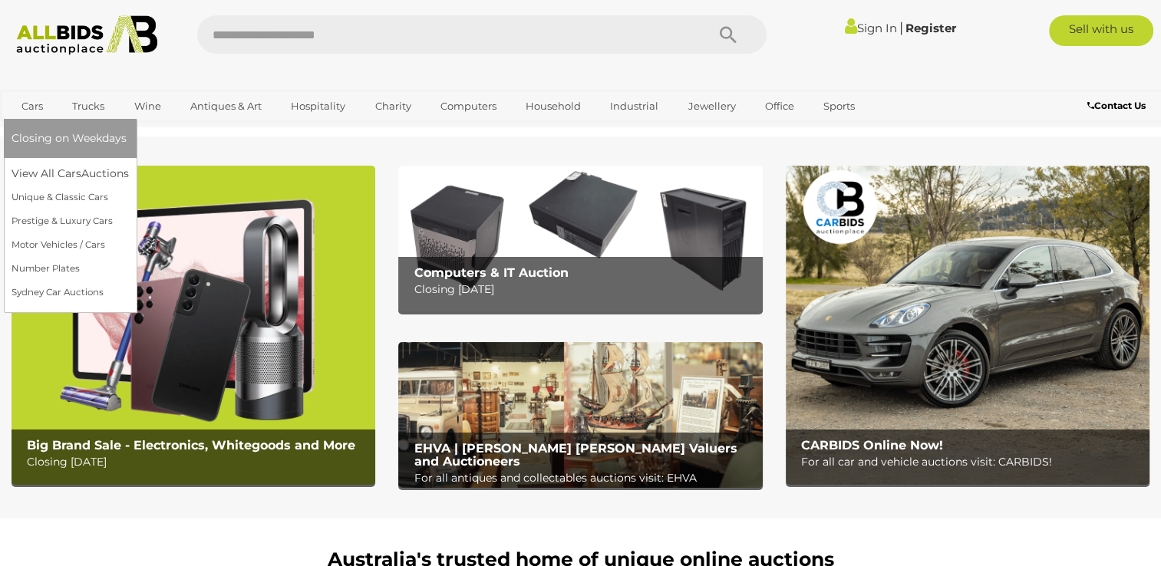
click at [29, 102] on link "Cars" at bounding box center [32, 106] width 41 height 25
click at [51, 166] on link "View All Cars Auctions" at bounding box center [73, 174] width 123 height 24
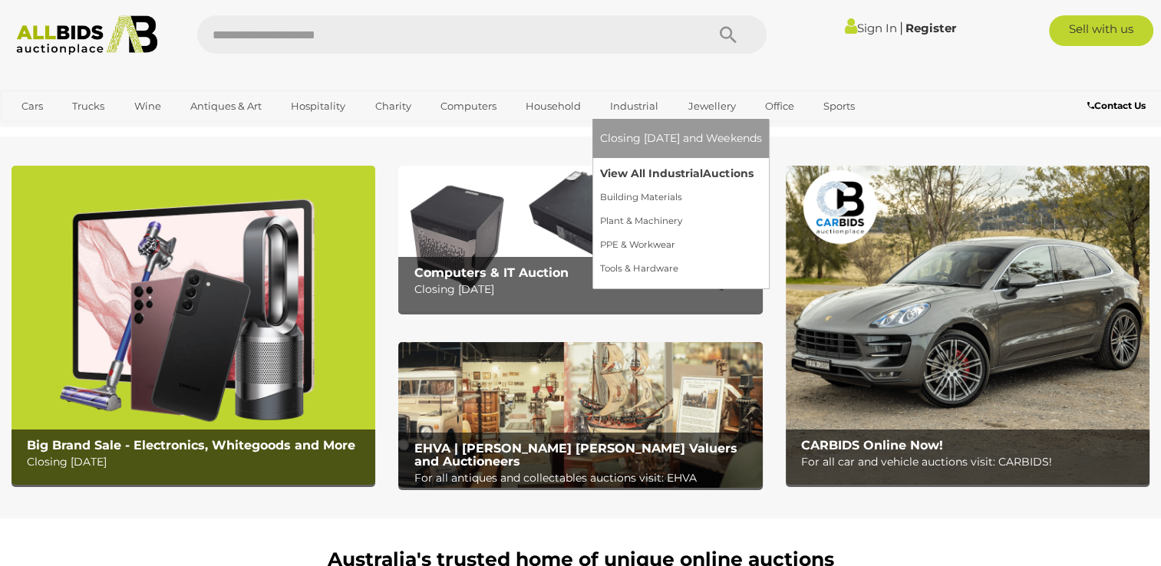
click at [652, 167] on link "View All Industrial Auctions" at bounding box center [680, 174] width 161 height 24
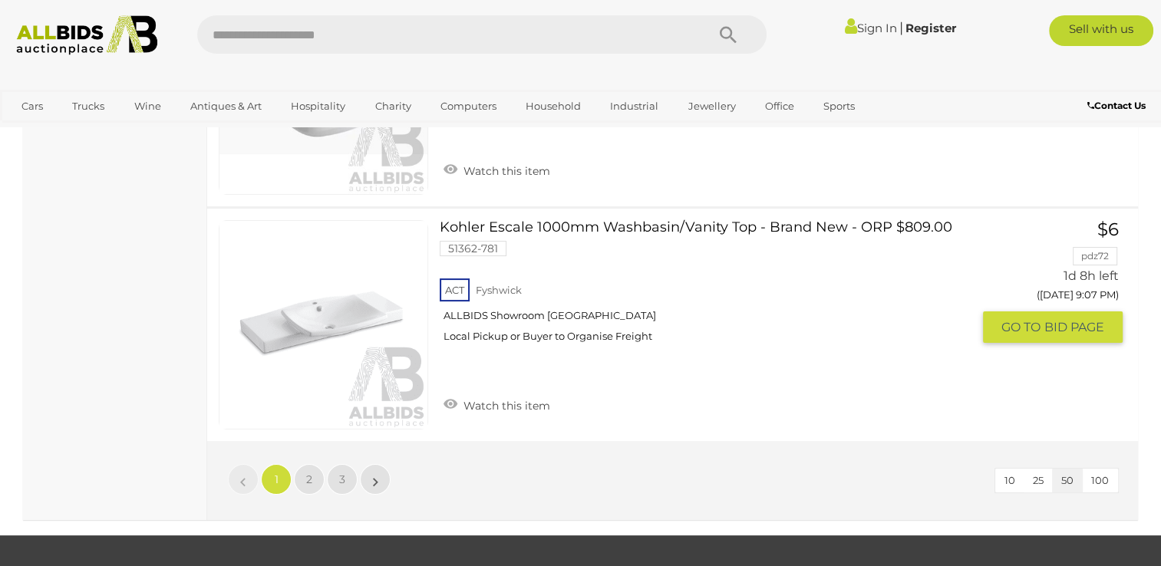
scroll to position [11812, 0]
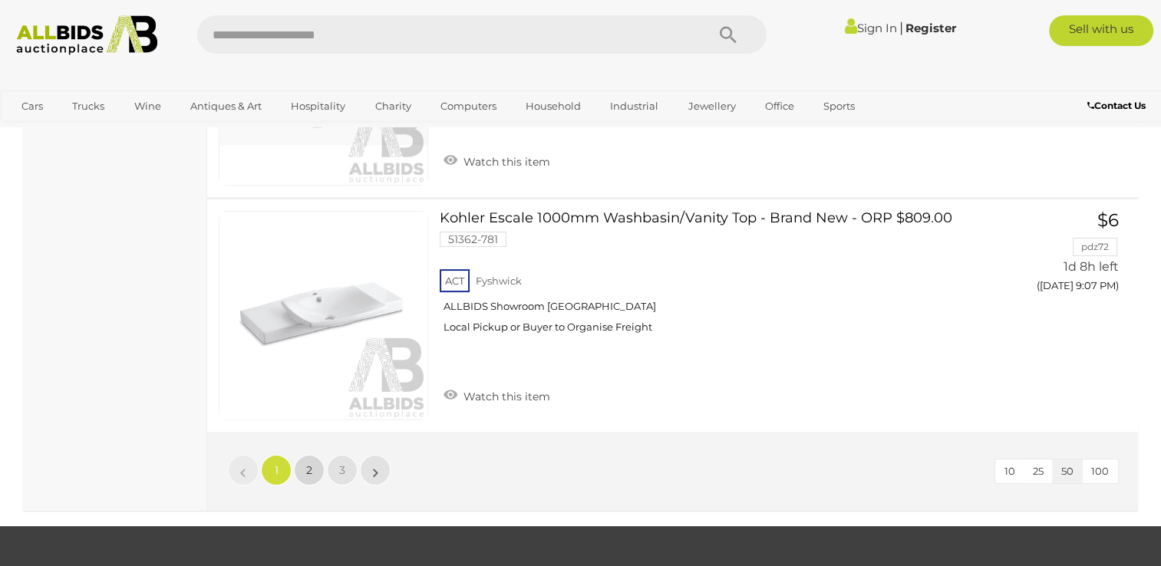
click at [306, 463] on span "2" at bounding box center [309, 470] width 6 height 14
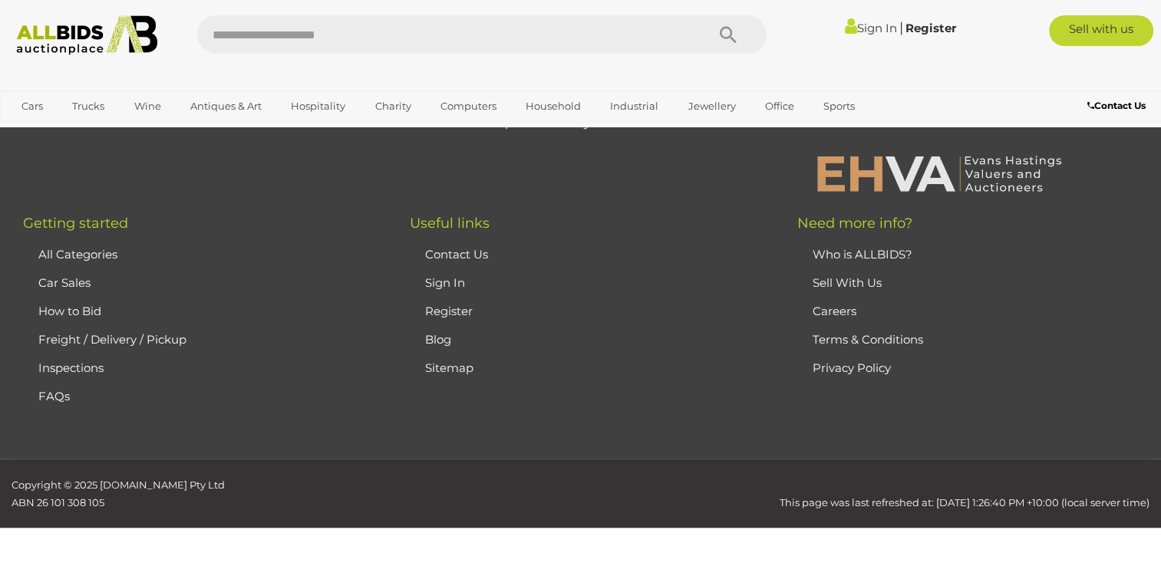
scroll to position [239, 0]
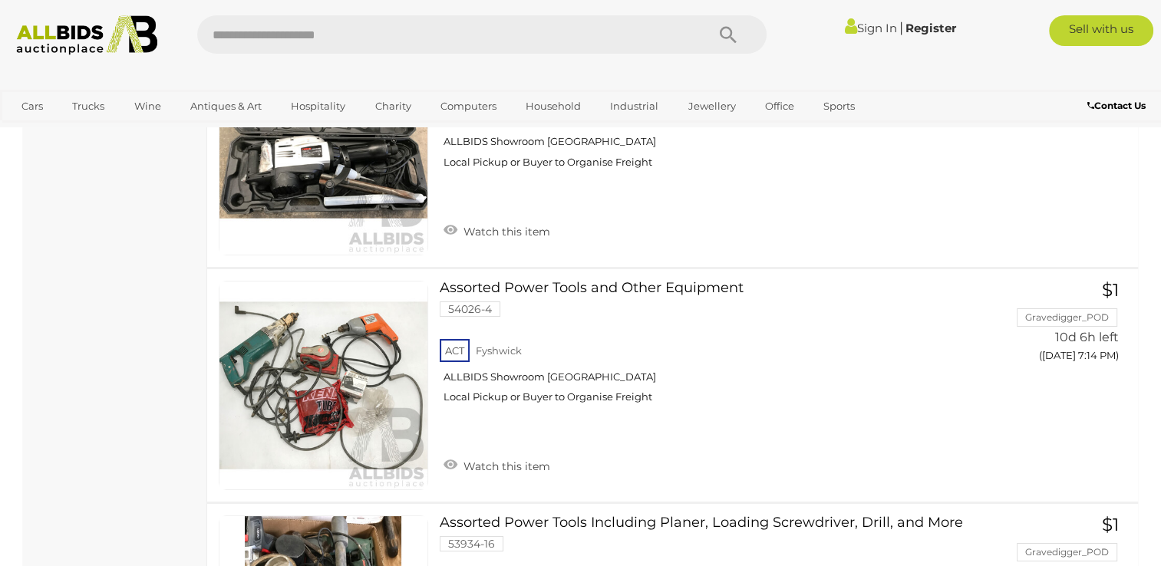
scroll to position [11745, 0]
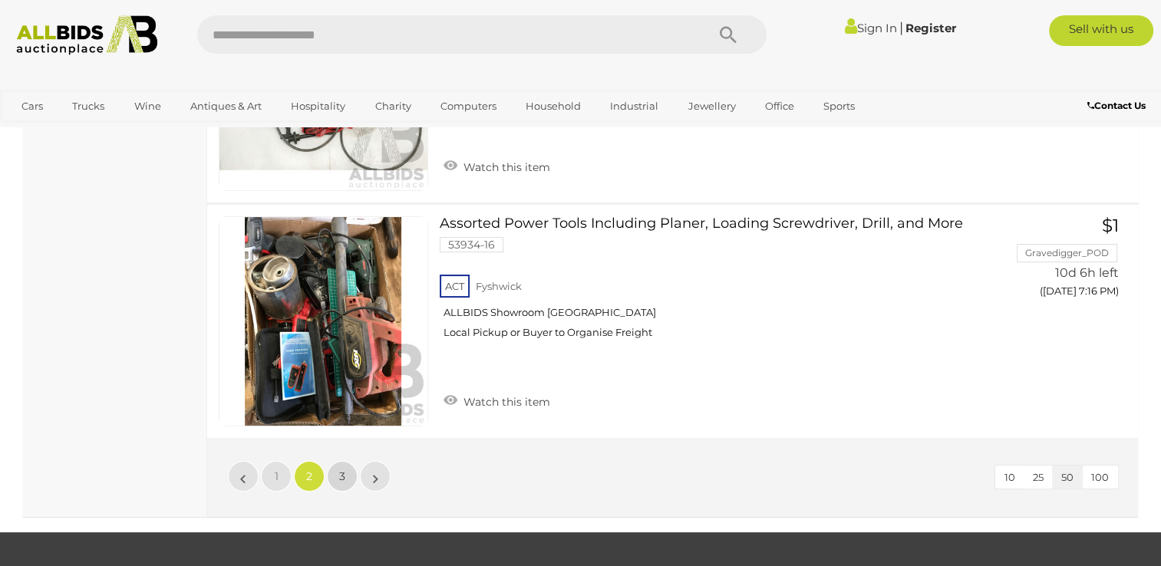
click at [346, 461] on link "3" at bounding box center [342, 476] width 31 height 31
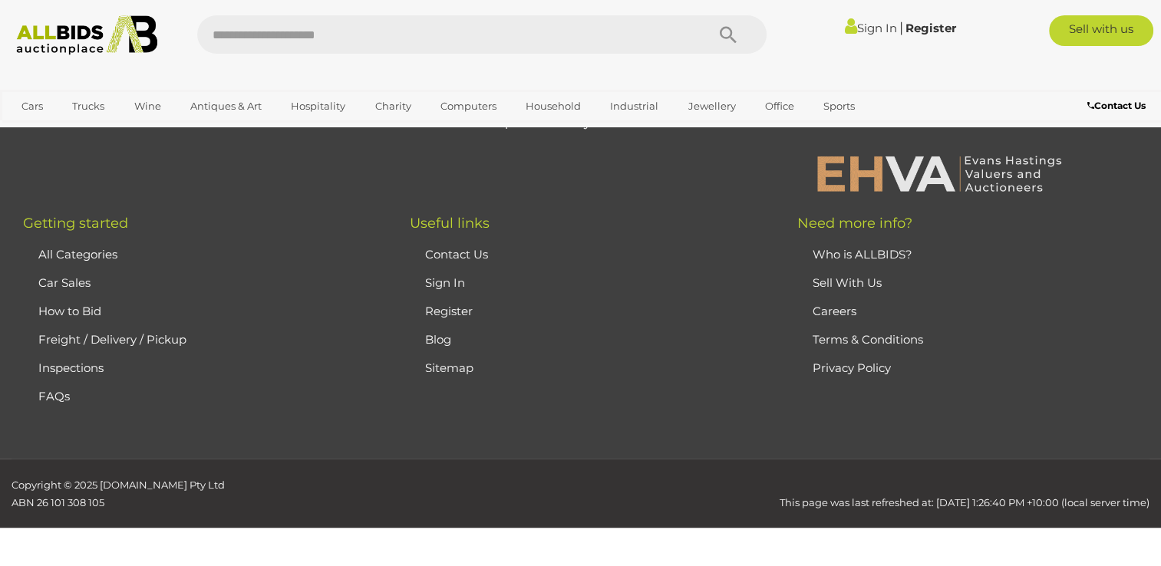
scroll to position [239, 0]
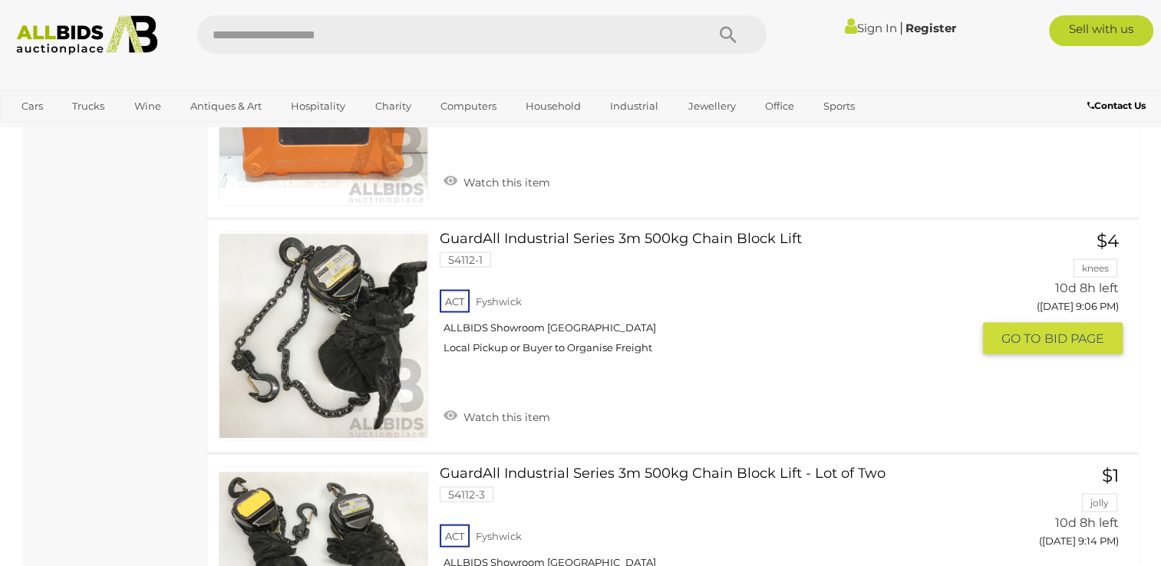
scroll to position [8984, 0]
